Goal: Task Accomplishment & Management: Manage account settings

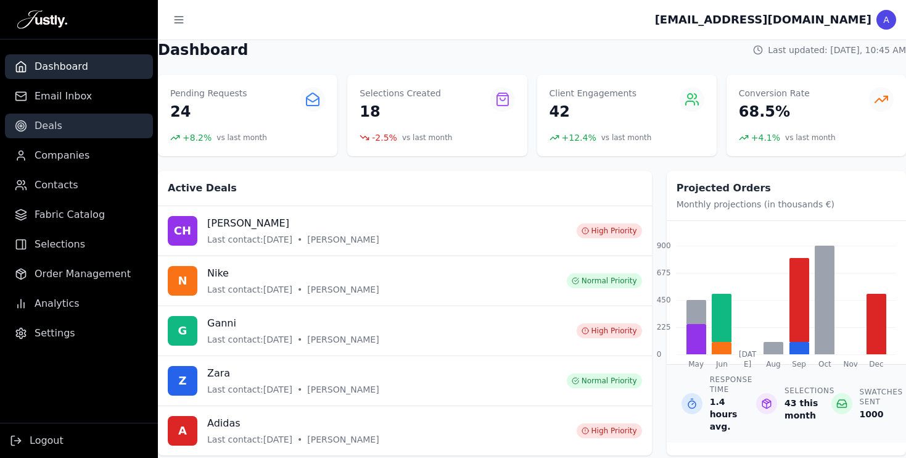
click at [64, 129] on link "Deals" at bounding box center [79, 125] width 148 height 25
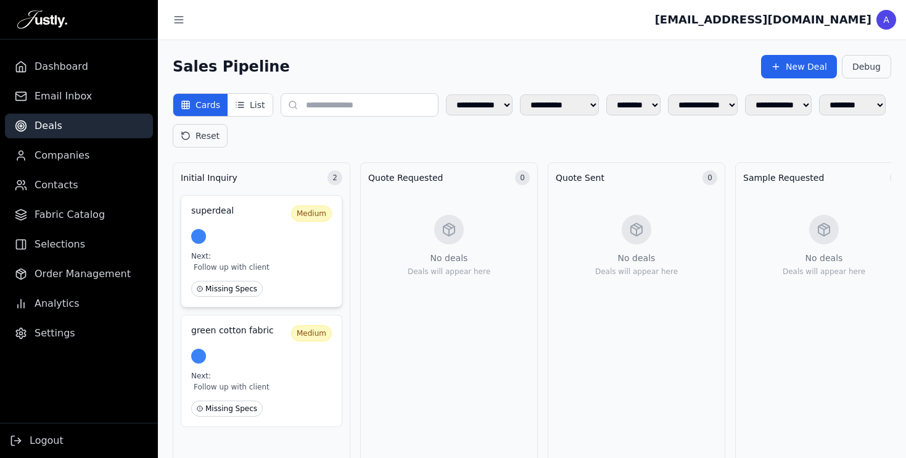
click at [240, 250] on div "superdeal Medium Next: Follow up with client Missing Specs" at bounding box center [262, 251] width 162 height 112
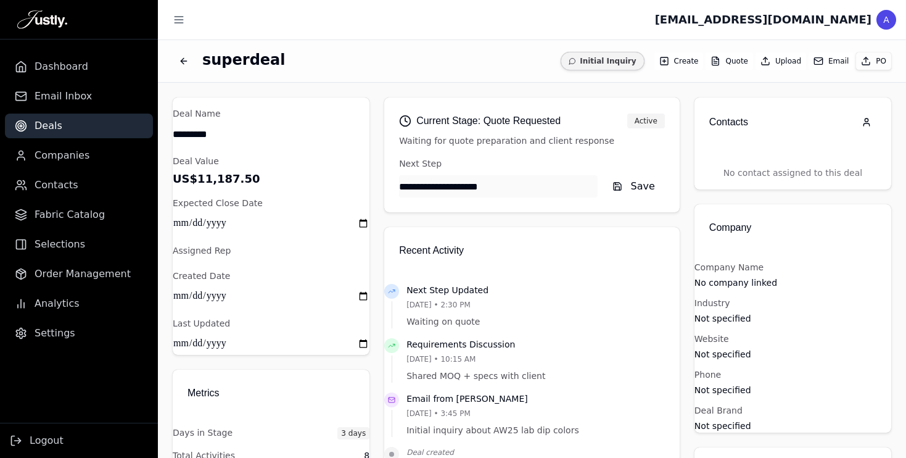
click at [821, 185] on p "No contact assigned to this deal" at bounding box center [792, 173] width 197 height 33
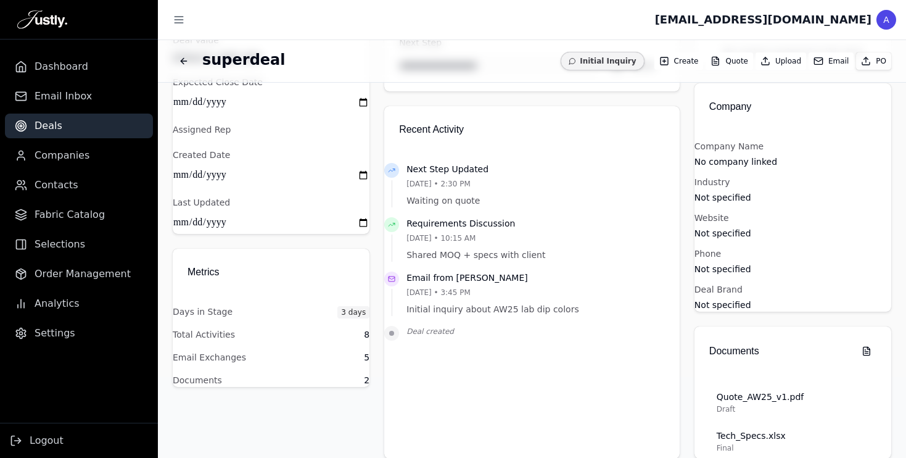
scroll to position [83, 0]
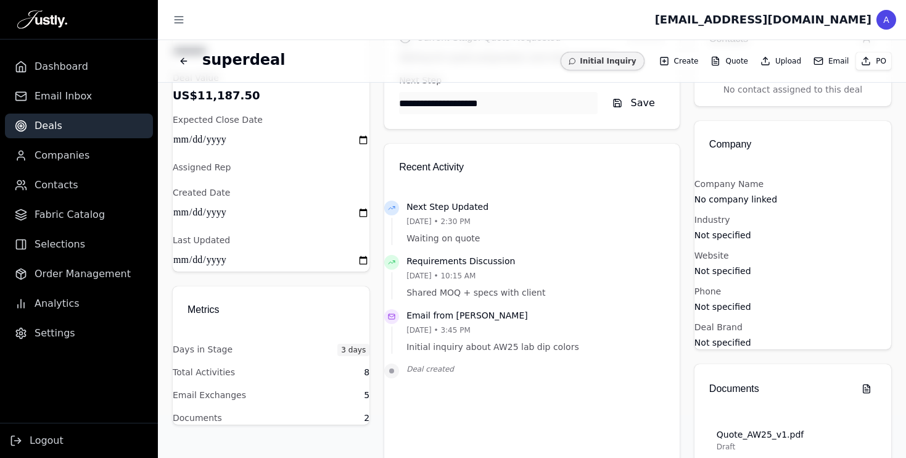
click at [52, 139] on ul "Dashboard Email Inbox Deals Companies Contacts Fabric Catalog Selections Order …" at bounding box center [79, 199] width 158 height 291
click at [54, 65] on span "Dashboard" at bounding box center [62, 66] width 54 height 15
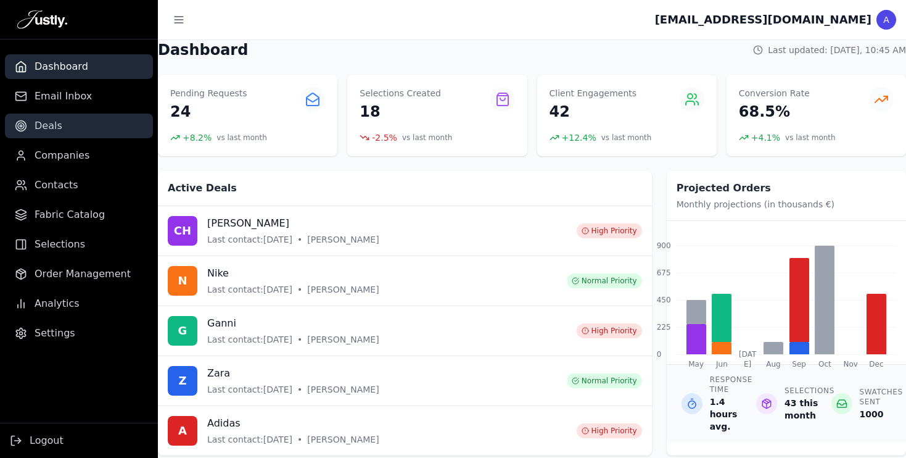
click at [54, 130] on span "Deals" at bounding box center [49, 125] width 28 height 15
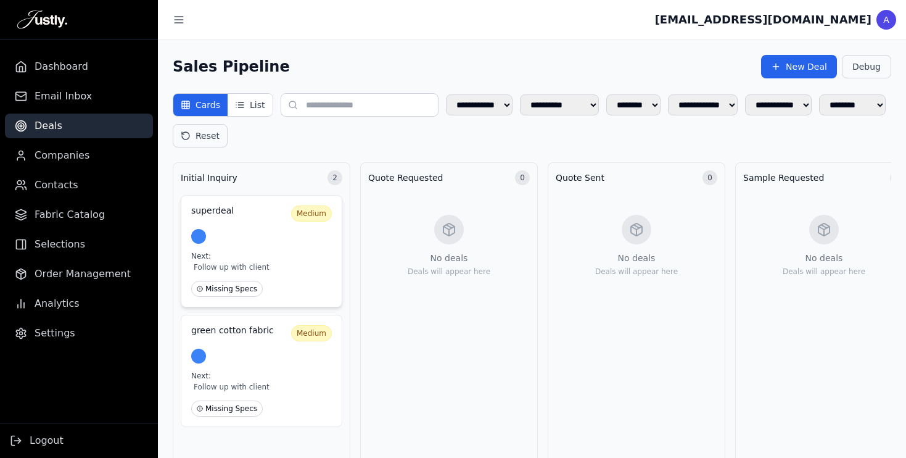
click at [282, 223] on div "superdeal Medium Next: Follow up with client Missing Specs" at bounding box center [262, 251] width 162 height 112
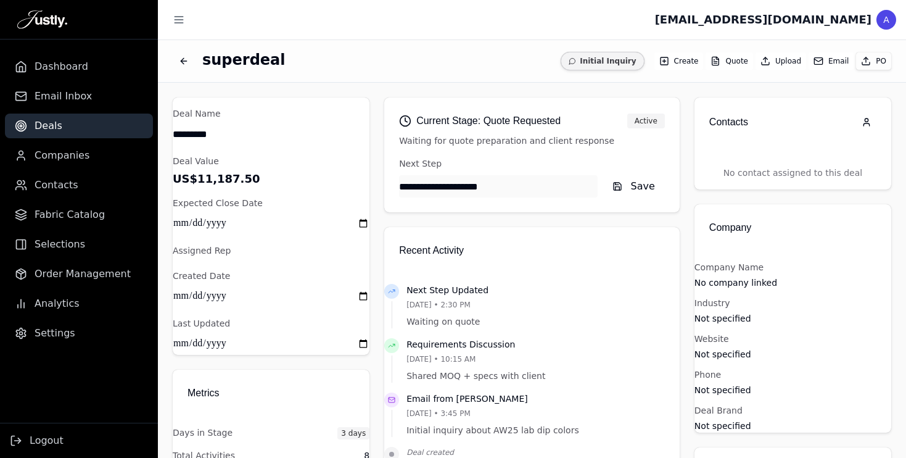
click at [758, 144] on div "Contacts" at bounding box center [792, 121] width 197 height 49
click at [791, 173] on p "No contact assigned to this deal" at bounding box center [792, 173] width 197 height 33
click at [871, 122] on icon "button" at bounding box center [867, 122] width 10 height 10
click at [831, 64] on button "Email" at bounding box center [830, 60] width 45 height 17
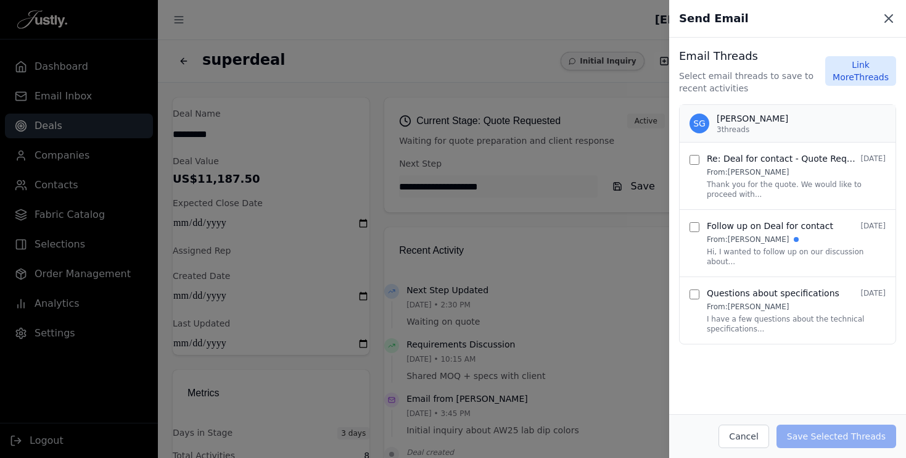
click at [889, 20] on icon at bounding box center [888, 18] width 7 height 7
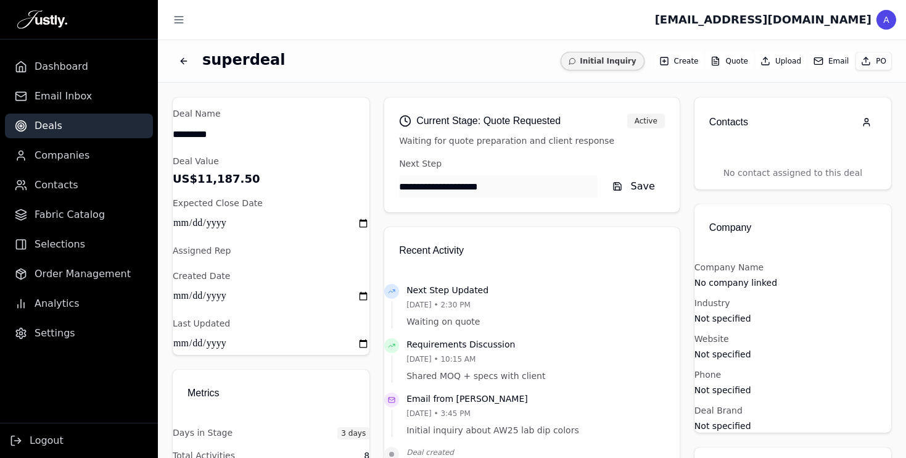
click at [62, 319] on ul "Dashboard Email Inbox Deals Companies Contacts Fabric Catalog Selections Order …" at bounding box center [79, 199] width 158 height 291
click at [68, 348] on aside "Dashboard Email Inbox Deals Companies Contacts Fabric Catalog Selections Order …" at bounding box center [79, 229] width 158 height 458
click at [59, 337] on span "Settings" at bounding box center [55, 333] width 41 height 15
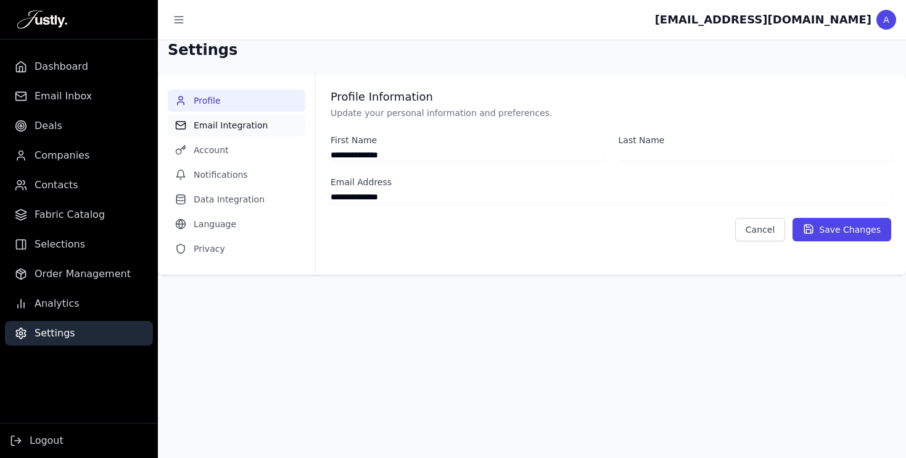
click at [239, 123] on button "Email Integration" at bounding box center [237, 125] width 138 height 22
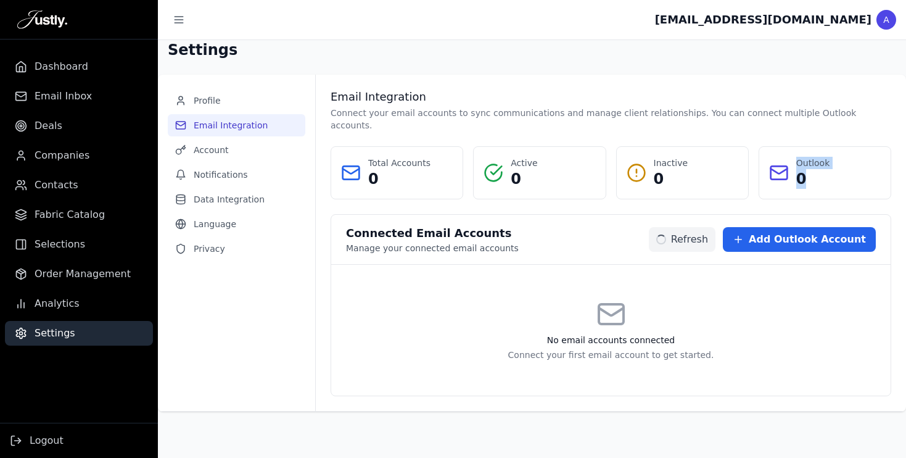
drag, startPoint x: 807, startPoint y: 169, endPoint x: 792, endPoint y: 169, distance: 14.8
click at [792, 169] on div "Outlook 0" at bounding box center [825, 173] width 112 height 32
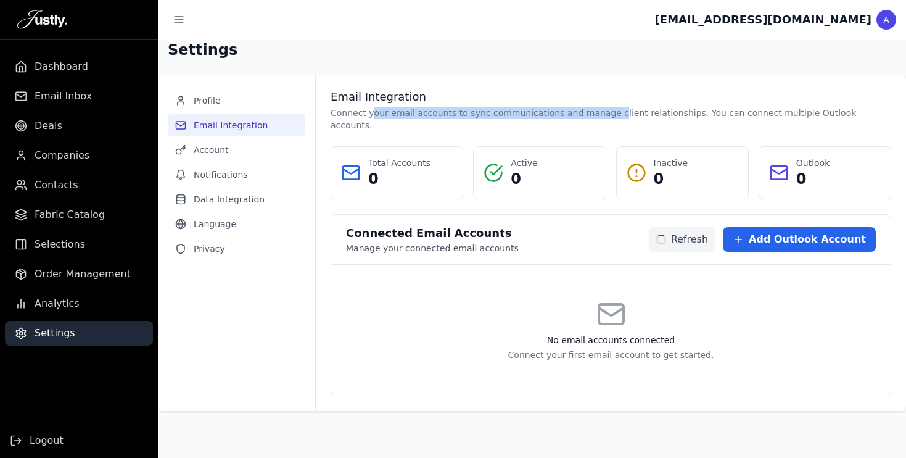
drag, startPoint x: 373, startPoint y: 110, endPoint x: 604, endPoint y: 110, distance: 230.6
click at [604, 110] on p "Connect your email accounts to sync communications and manage client relationsh…" at bounding box center [611, 119] width 561 height 25
click at [682, 120] on div "Email Integration Connect your email accounts to sync communications and manage…" at bounding box center [611, 242] width 561 height 306
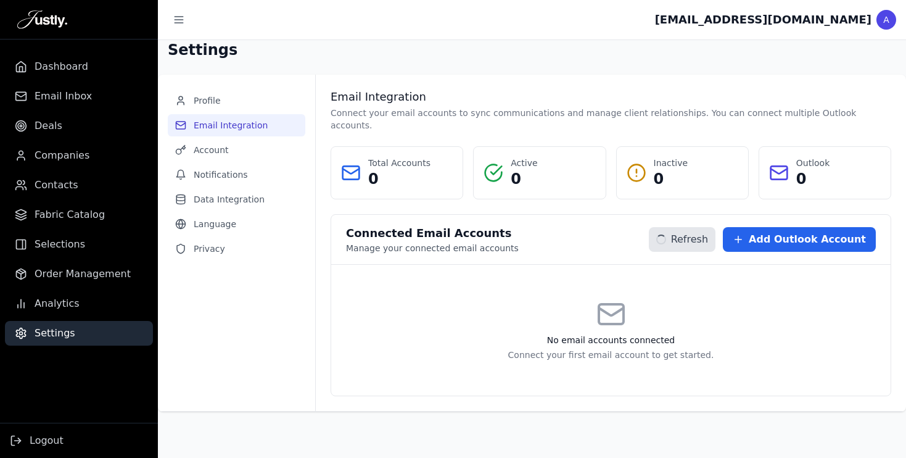
click at [703, 227] on button "Refresh" at bounding box center [682, 239] width 67 height 25
click at [821, 234] on span "Add Outlook Account" at bounding box center [807, 239] width 117 height 15
